Goal: Check status: Check status

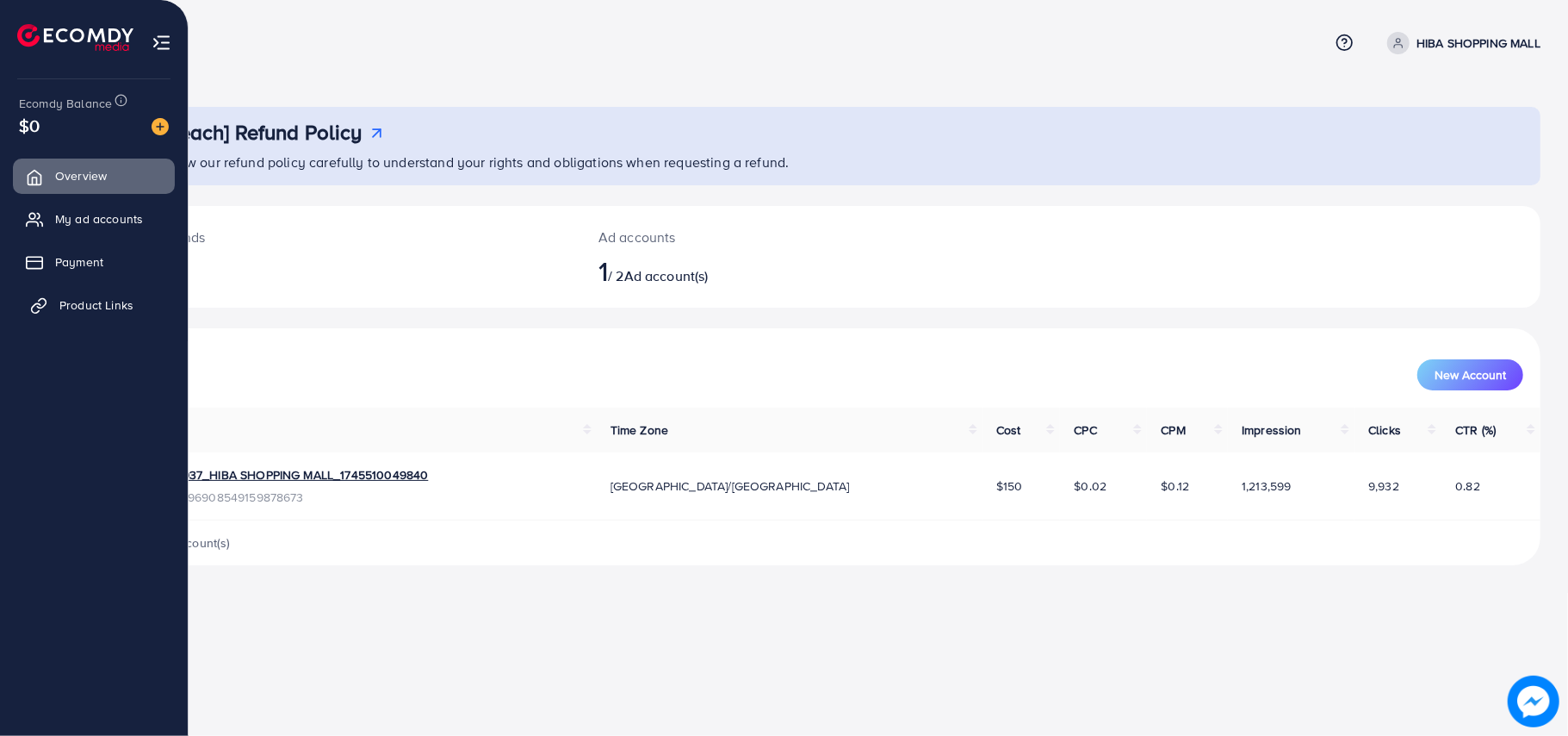
click at [88, 301] on span "Product Links" at bounding box center [96, 305] width 74 height 17
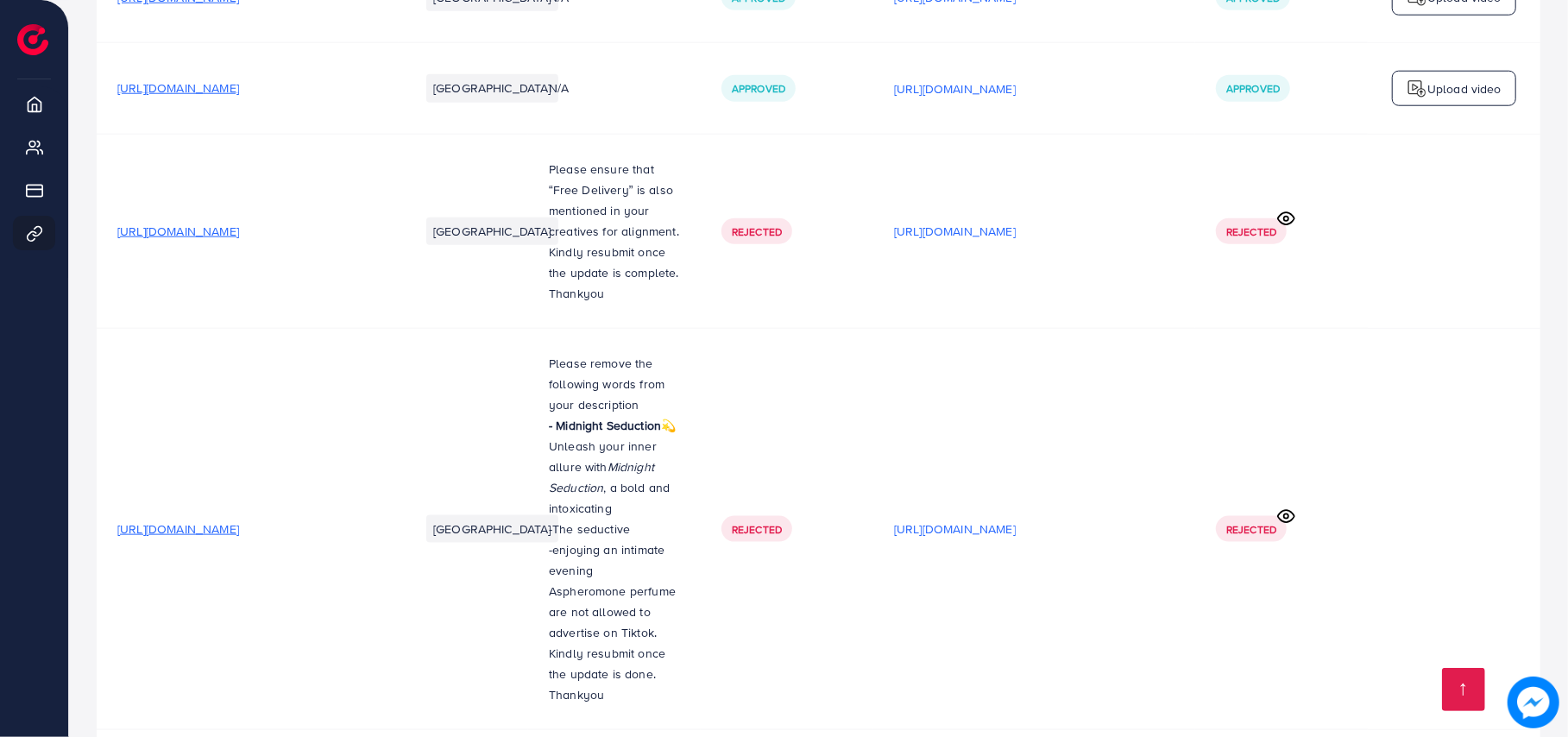
scroll to position [1556, 0]
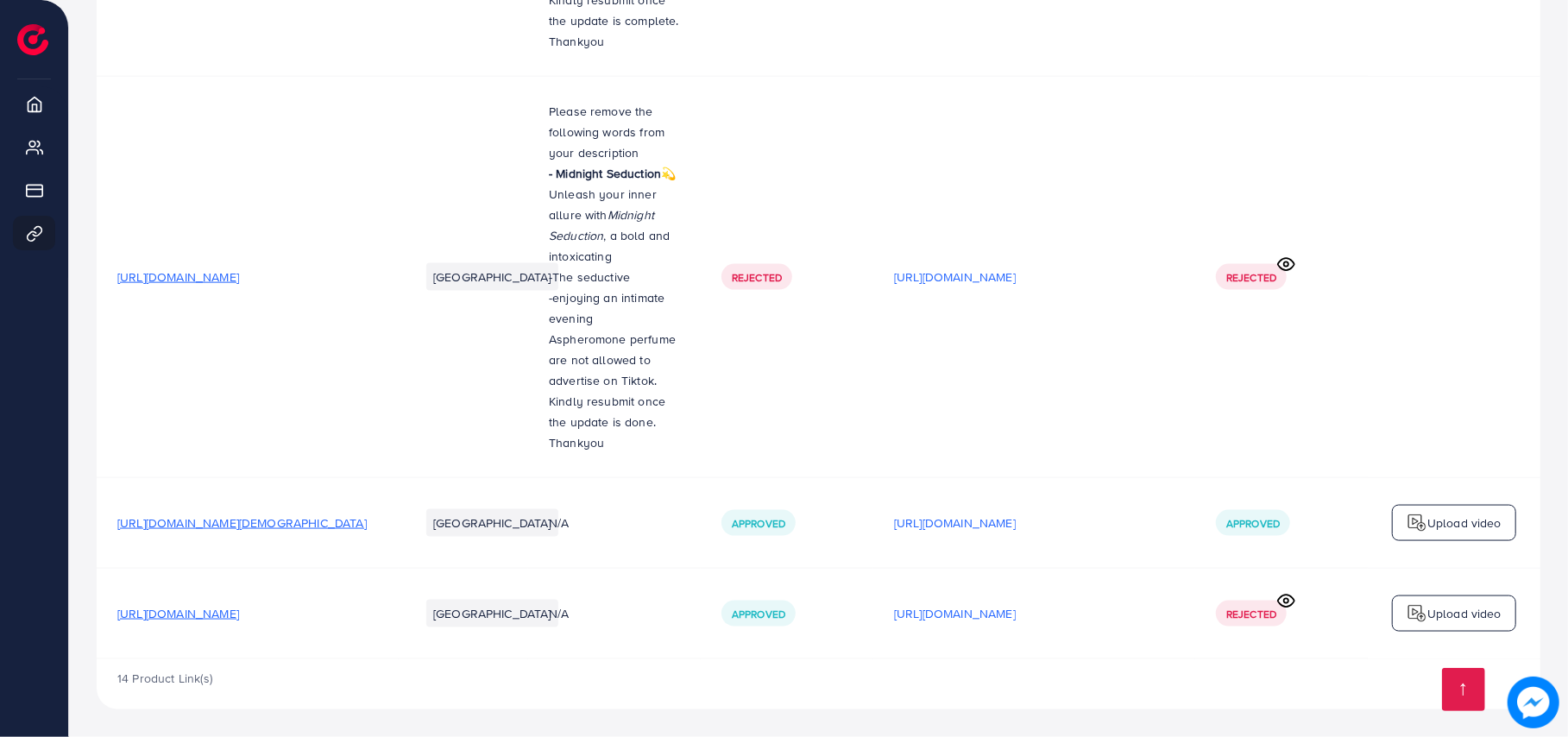
click at [1285, 595] on icon at bounding box center [1286, 600] width 18 height 18
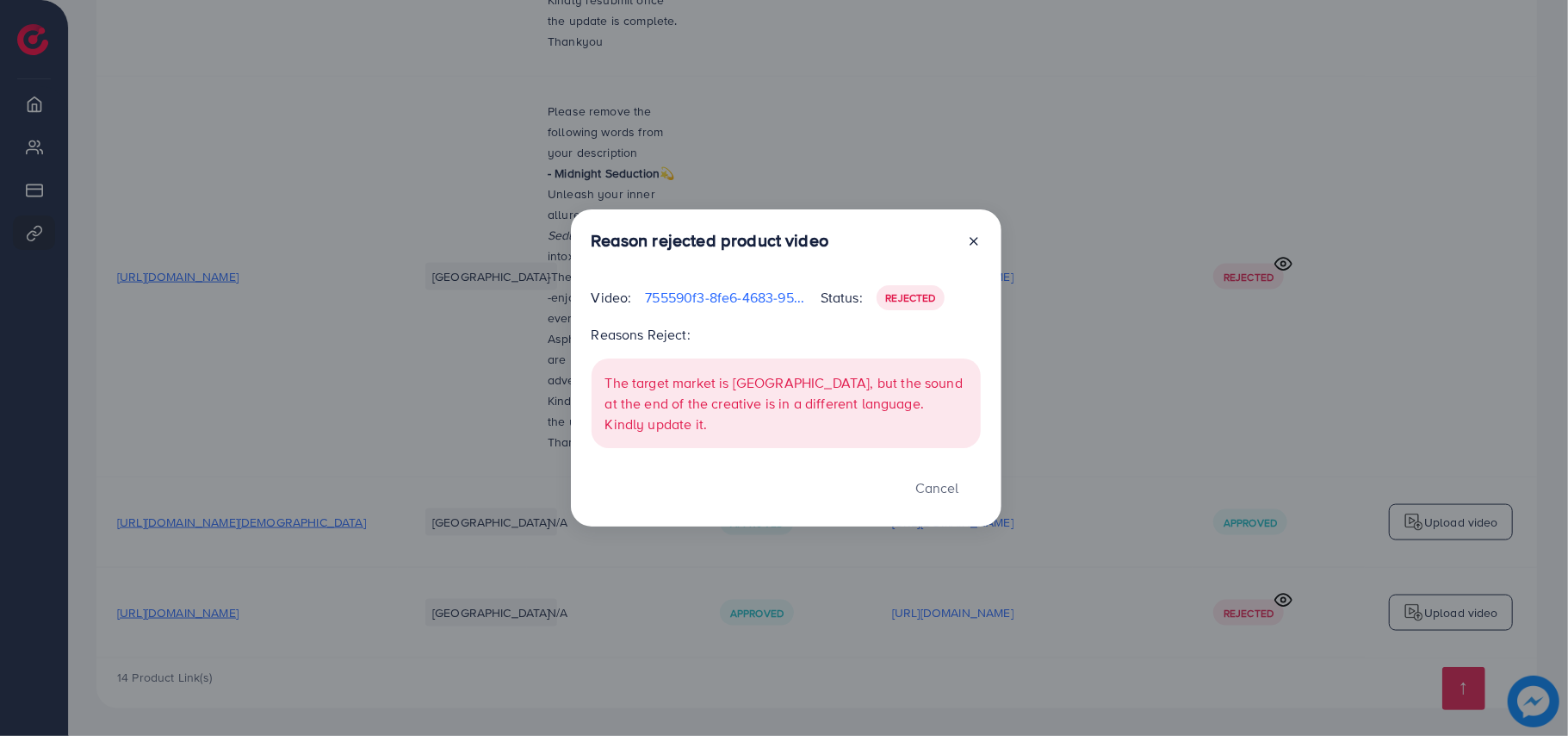
click at [1282, 594] on div "Reason rejected product video Video: 755590f3-8fe6-4683-9579-e0a6b5468278-17595…" at bounding box center [784, 368] width 1568 height 736
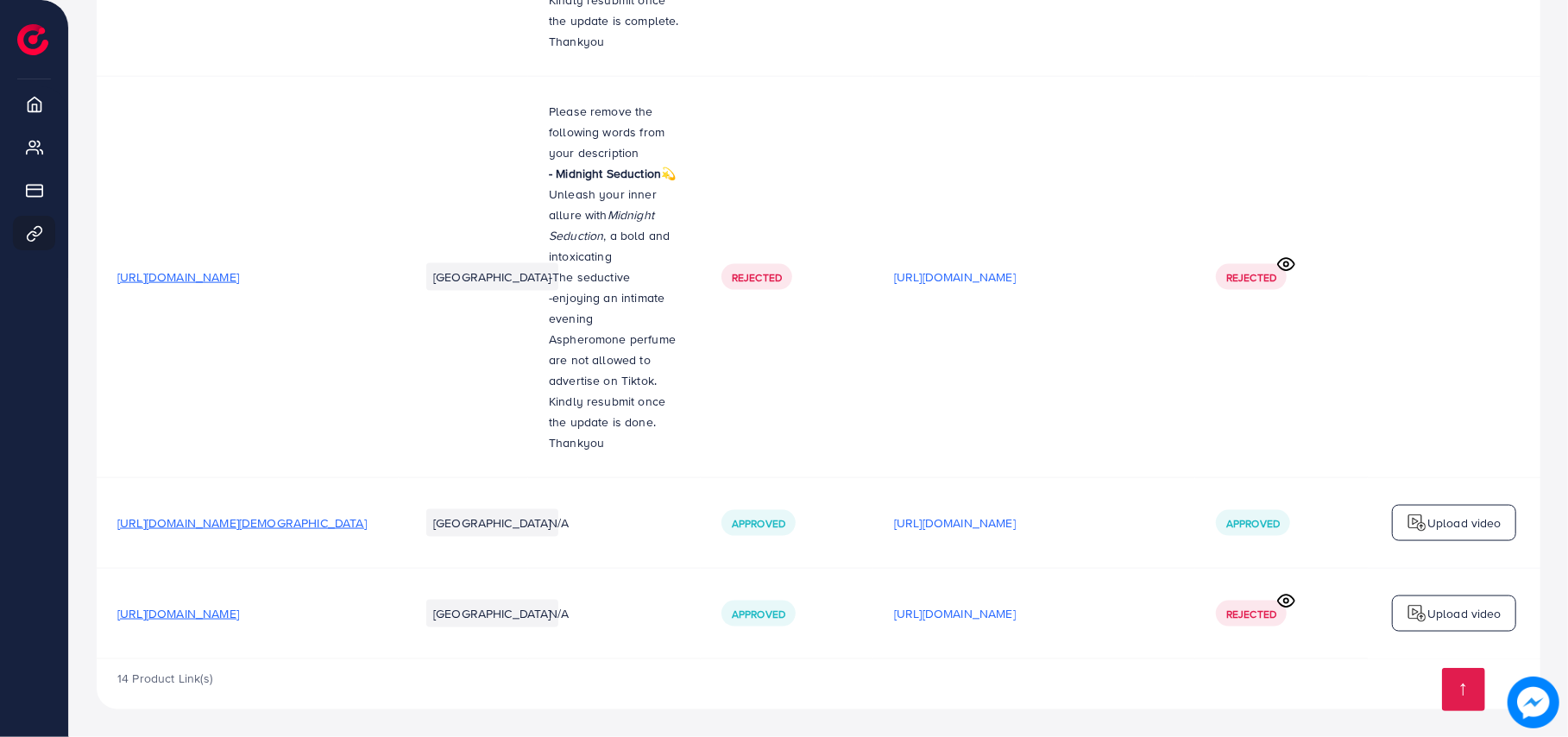
click at [1285, 595] on icon at bounding box center [1286, 600] width 18 height 18
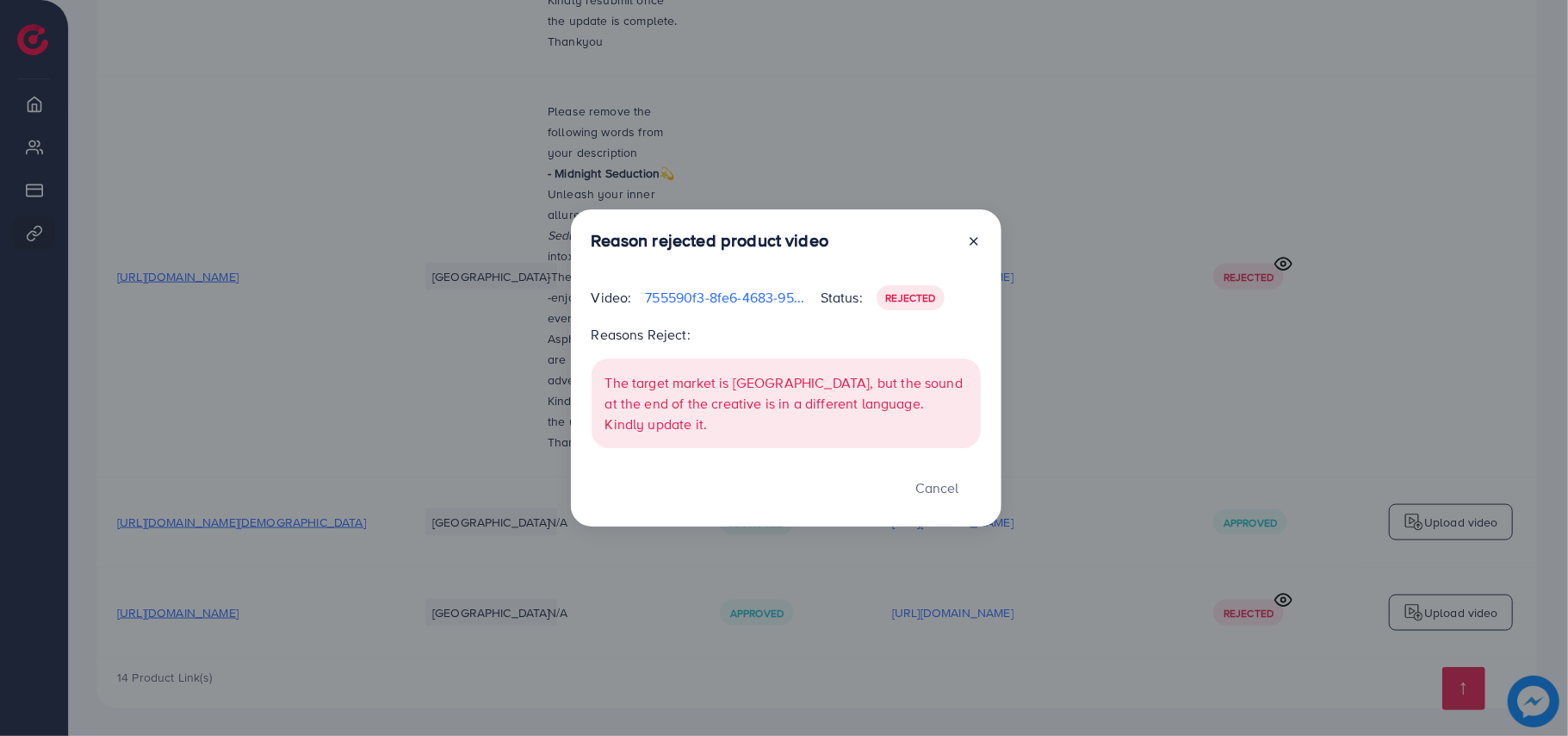
click at [969, 246] on icon at bounding box center [974, 241] width 13 height 13
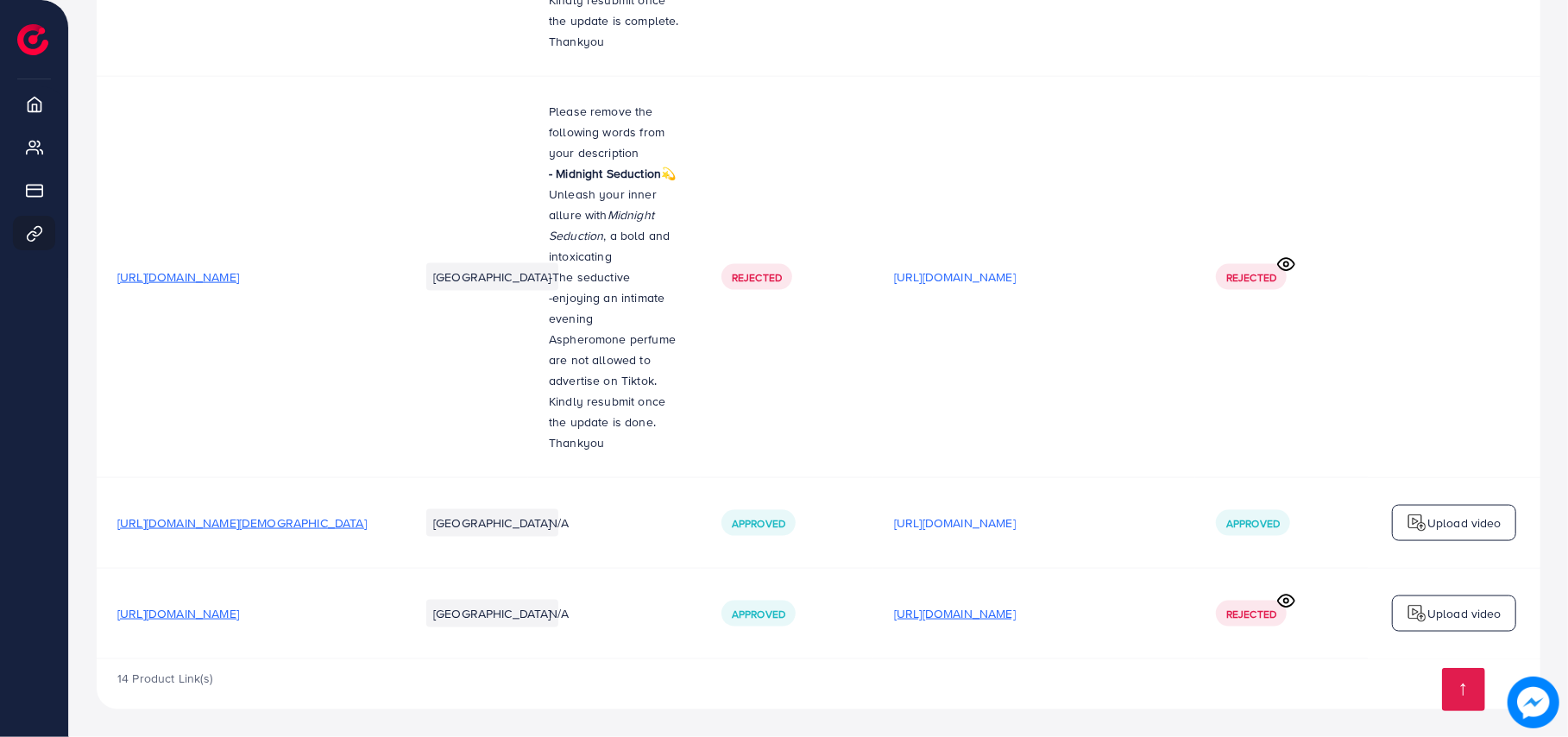
click at [913, 618] on p "[URL][DOMAIN_NAME]" at bounding box center [954, 613] width 122 height 21
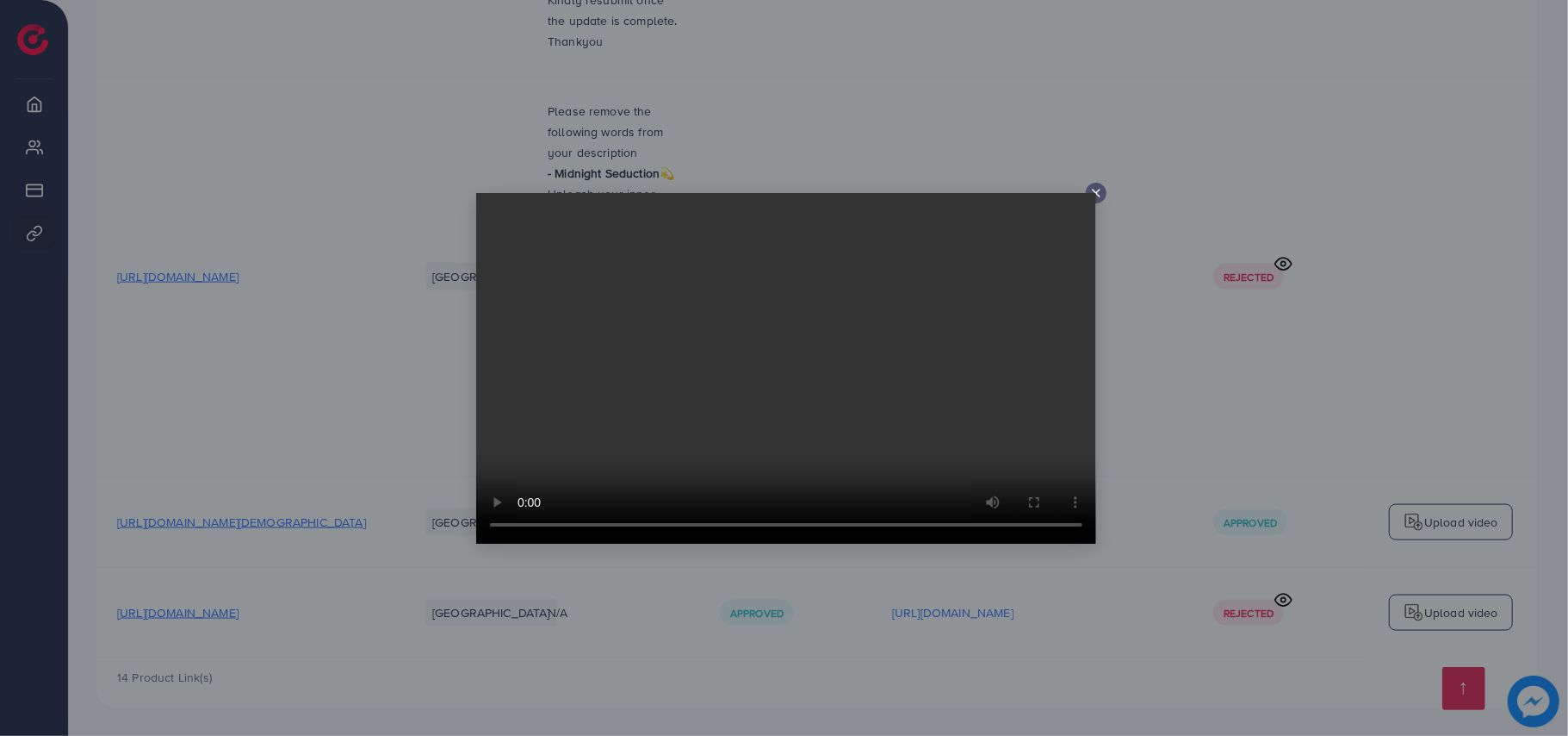
click at [1099, 187] on icon at bounding box center [1096, 192] width 13 height 13
